Goal: Task Accomplishment & Management: Use online tool/utility

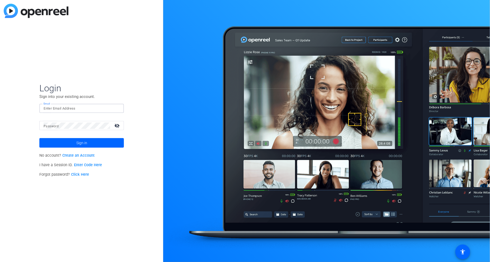
click at [75, 106] on input "Email" at bounding box center [82, 108] width 76 height 6
type input "[PERSON_NAME][EMAIL_ADDRESS][PERSON_NAME][DOMAIN_NAME]"
click at [87, 141] on span "Sign in" at bounding box center [81, 142] width 11 height 13
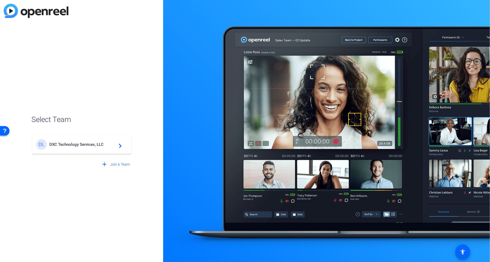
click at [75, 144] on span "DXC Technology Services, LLC" at bounding box center [82, 144] width 66 height 5
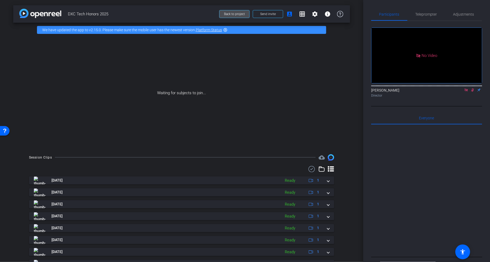
click at [228, 11] on span at bounding box center [235, 14] width 30 height 13
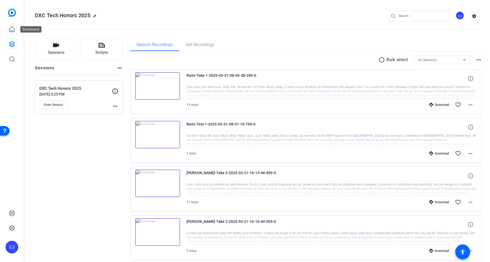
click at [11, 32] on icon at bounding box center [12, 29] width 6 height 6
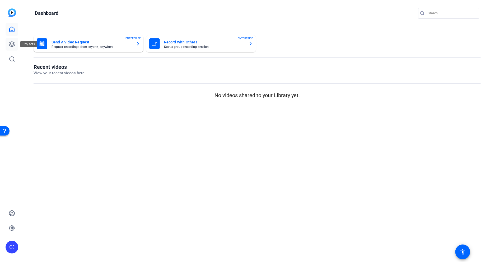
click at [12, 43] on icon at bounding box center [12, 44] width 6 height 6
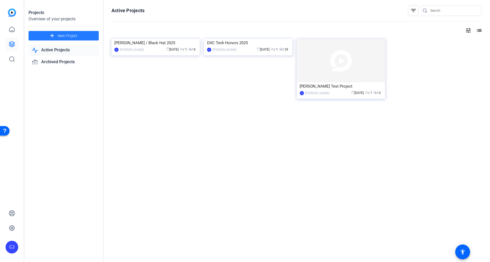
click at [59, 33] on span at bounding box center [64, 35] width 70 height 13
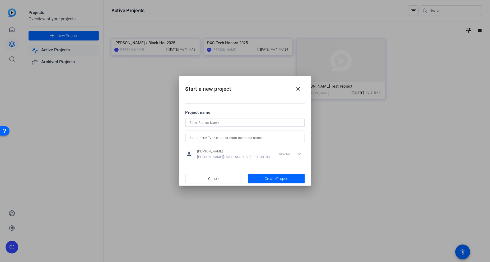
drag, startPoint x: 205, startPoint y: 123, endPoint x: 212, endPoint y: 108, distance: 16.7
click at [205, 123] on input at bounding box center [245, 122] width 111 height 6
type input "DXC + Boomi"
click at [272, 185] on mat-dialog-actions "Cancel Create Project" at bounding box center [245, 178] width 132 height 15
click at [273, 177] on span "Create Project" at bounding box center [276, 179] width 23 height 6
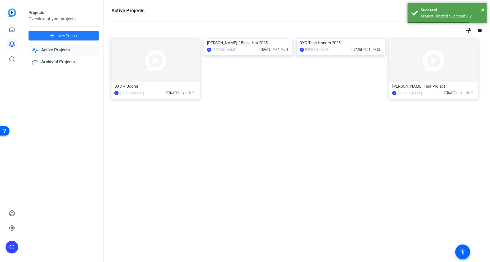
click at [270, 177] on div "Active Projects filter_list tune list DXC + Boomi [PERSON_NAME] [PERSON_NAME] c…" at bounding box center [297, 131] width 387 height 262
click at [144, 85] on div "DXC + Boomi" at bounding box center [155, 86] width 82 height 8
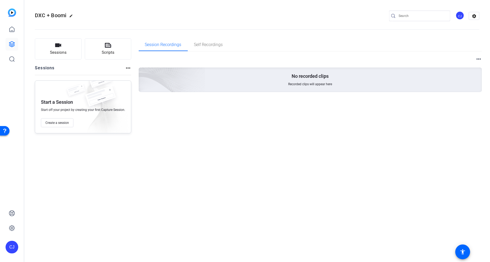
click at [48, 37] on div "Sessions Scripts Sessions more_horiz Start a Session Start off your project by …" at bounding box center [257, 86] width 466 height 108
click at [56, 47] on icon "button" at bounding box center [58, 45] width 6 height 6
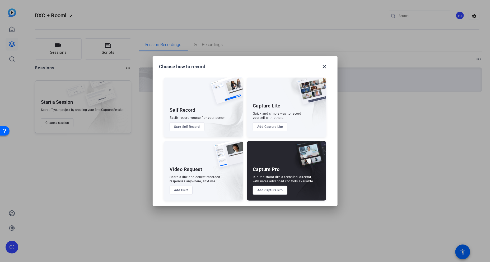
click at [276, 176] on div "Run the shoot like a technical director, with more advanced controls available." at bounding box center [283, 179] width 61 height 8
click at [268, 188] on button "Add Capture Pro" at bounding box center [270, 190] width 35 height 9
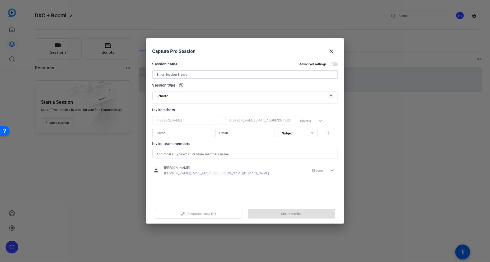
click at [209, 75] on input at bounding box center [245, 74] width 177 height 6
type input "Boomi Session 1"
click at [290, 214] on span "Create session" at bounding box center [291, 213] width 21 height 4
